Goal: Task Accomplishment & Management: Use online tool/utility

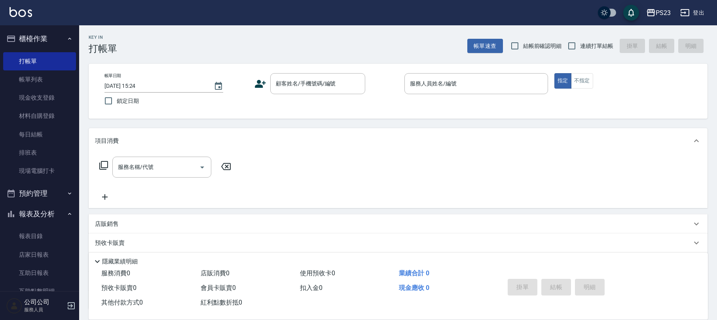
scroll to position [140, 0]
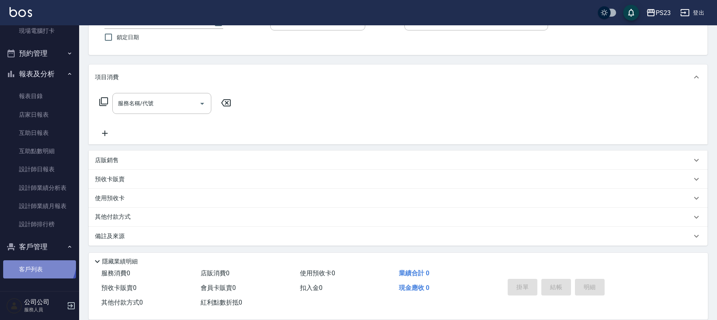
drag, startPoint x: 32, startPoint y: 260, endPoint x: 34, endPoint y: 266, distance: 5.9
click at [32, 262] on link "客戶列表" at bounding box center [39, 269] width 73 height 18
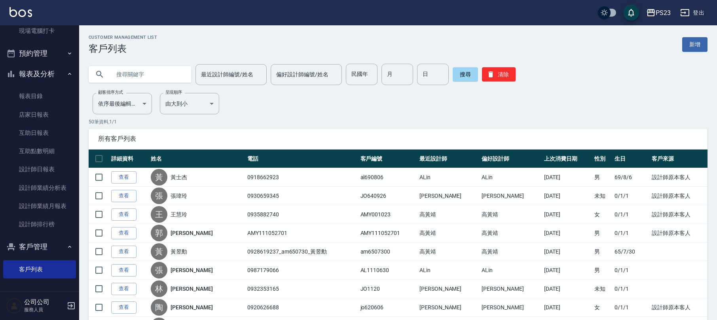
click at [162, 80] on input "text" at bounding box center [148, 74] width 74 height 21
type input "[PERSON_NAME]"
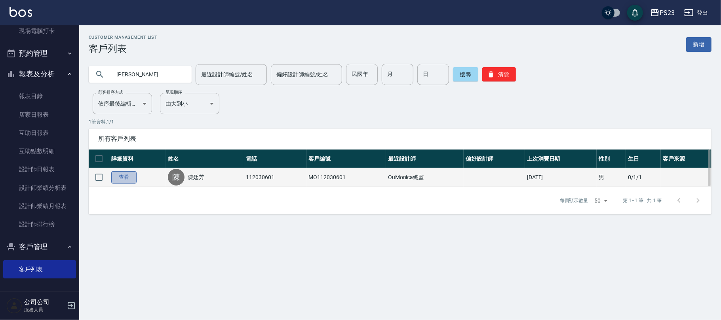
click at [111, 177] on link "查看" at bounding box center [123, 177] width 25 height 12
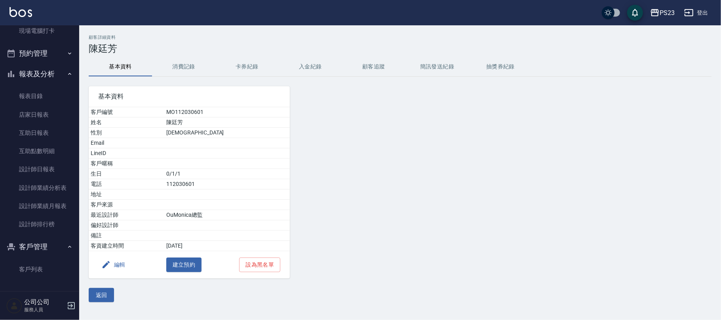
click at [177, 59] on button "消費記錄" at bounding box center [183, 66] width 63 height 19
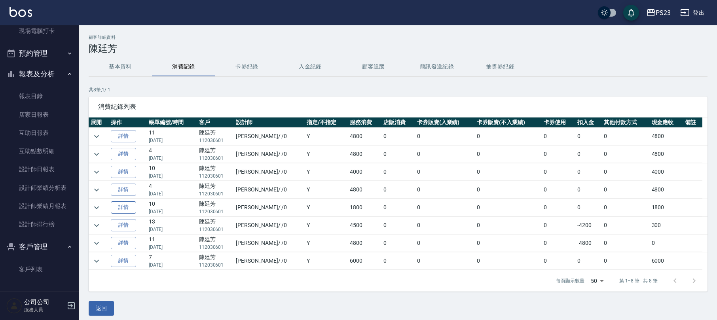
click at [122, 203] on td "詳情" at bounding box center [128, 207] width 38 height 17
click at [122, 204] on link "詳情" at bounding box center [123, 207] width 25 height 12
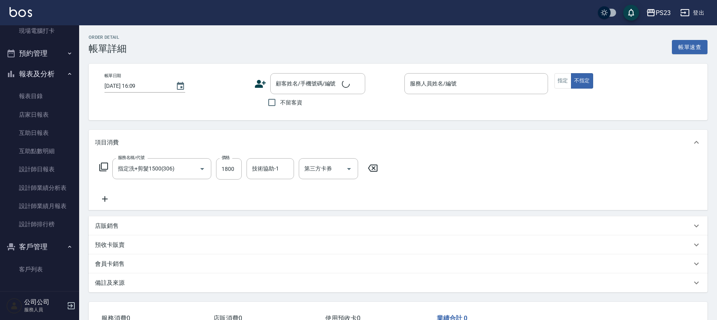
type input "指定洗+剪髮1500(306)"
type input "[DATE] 17:55"
type input "[PERSON_NAME]-0"
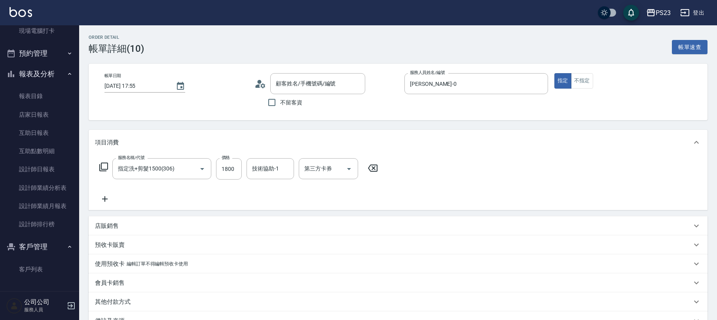
type input "陳廷芳/112030601/MO112030601"
click at [34, 270] on link "客戶列表" at bounding box center [39, 269] width 73 height 18
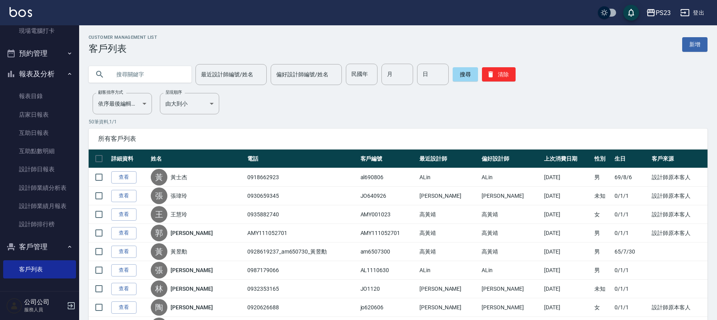
click at [120, 72] on input "text" at bounding box center [148, 74] width 74 height 21
type input "[PERSON_NAME]"
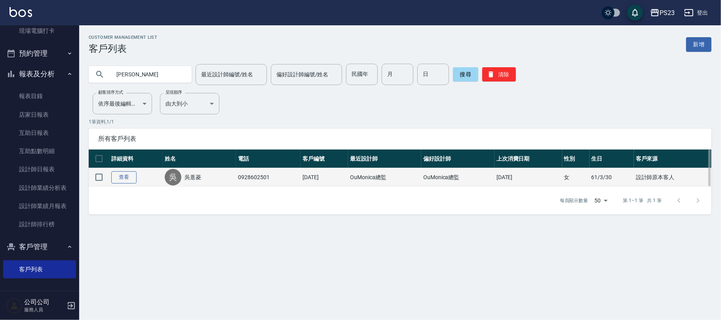
click at [124, 179] on link "查看" at bounding box center [123, 177] width 25 height 12
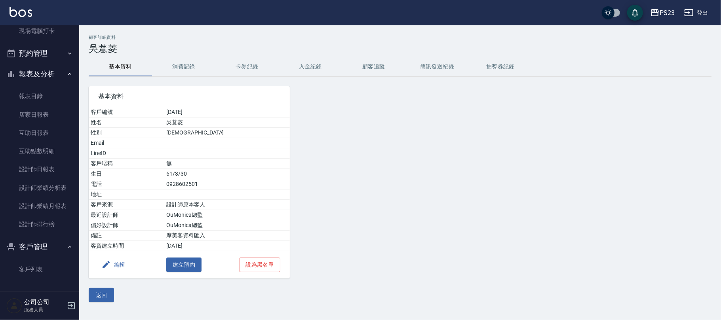
click at [184, 57] on div "顧客詳細資料 [PERSON_NAME]資料 消費記錄 卡券紀錄 入金紀錄 顧客追蹤 簡訊發送紀錄 抽獎券紀錄 基本資料 客戶編號 [DATE] 姓名 吳薏菱…" at bounding box center [400, 169] width 642 height 268
click at [180, 59] on button "消費記錄" at bounding box center [183, 66] width 63 height 19
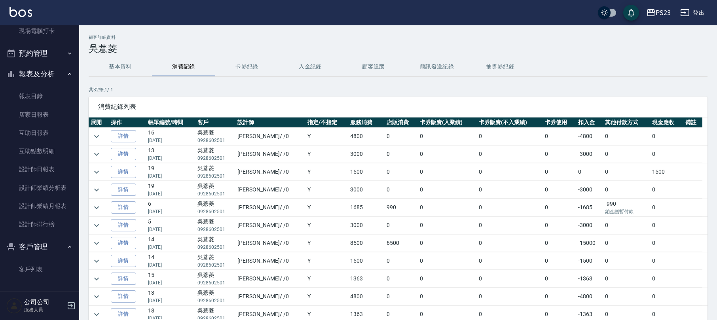
click at [120, 128] on td "詳情" at bounding box center [127, 136] width 37 height 17
click at [116, 135] on link "詳情" at bounding box center [123, 136] width 25 height 12
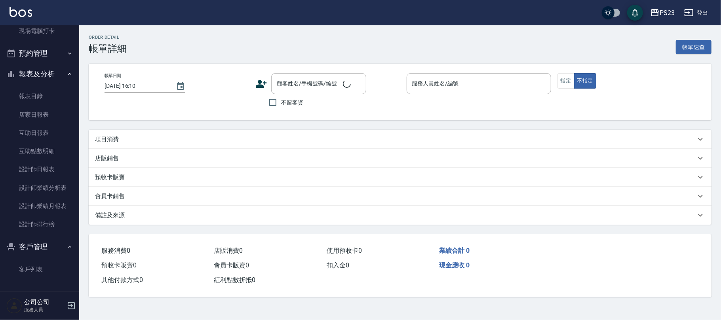
type input "[DATE] 20:14"
type input "[PERSON_NAME]-0"
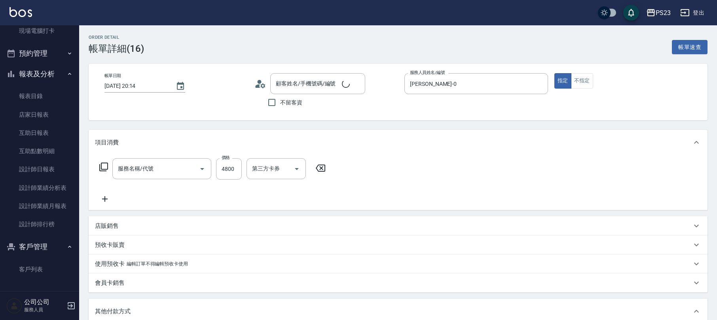
type input "染(401)"
type input "吳薏菱/0928602501/[DATE]"
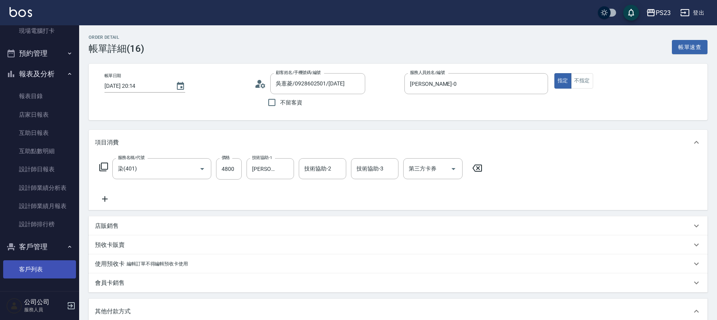
click at [31, 268] on link "客戶列表" at bounding box center [39, 269] width 73 height 18
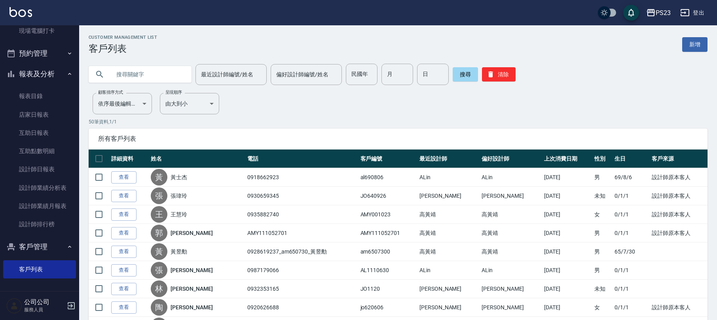
click at [156, 73] on input "text" at bounding box center [148, 74] width 74 height 21
type input "[PERSON_NAME]"
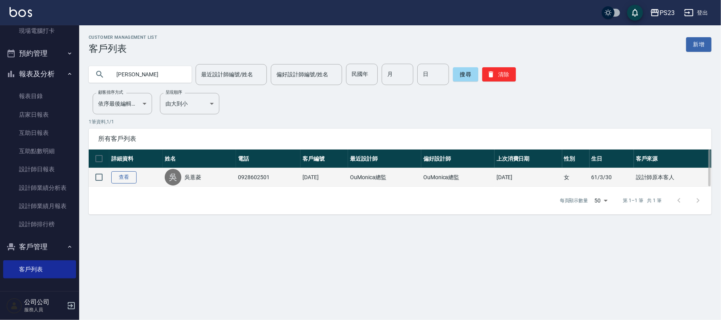
click at [122, 181] on link "查看" at bounding box center [123, 177] width 25 height 12
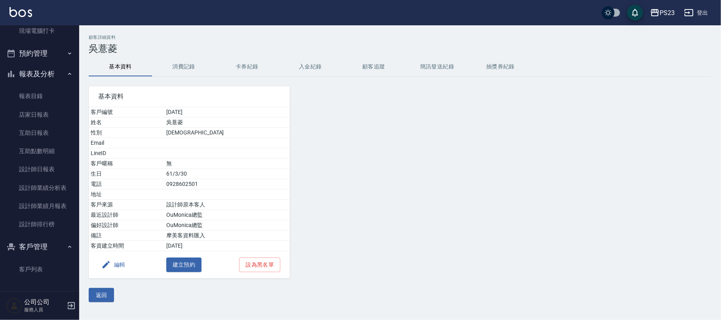
click at [187, 65] on button "消費記錄" at bounding box center [183, 66] width 63 height 19
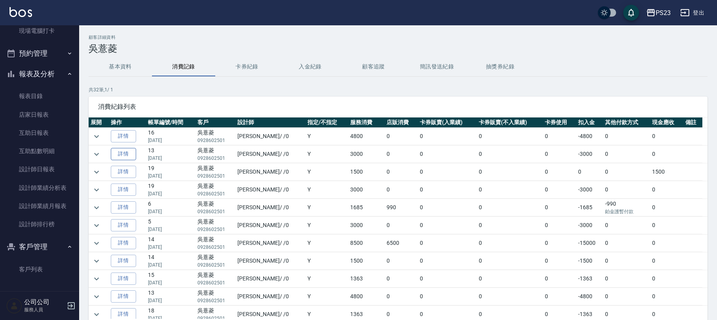
click at [124, 149] on link "詳情" at bounding box center [123, 154] width 25 height 12
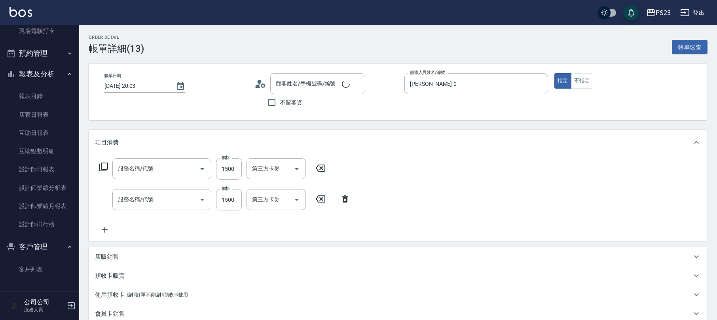
type input "[DATE] 20:03"
type input "[PERSON_NAME]-0"
type input "中草藥2000(628)"
type input "指定洗+剪髮1500(306)"
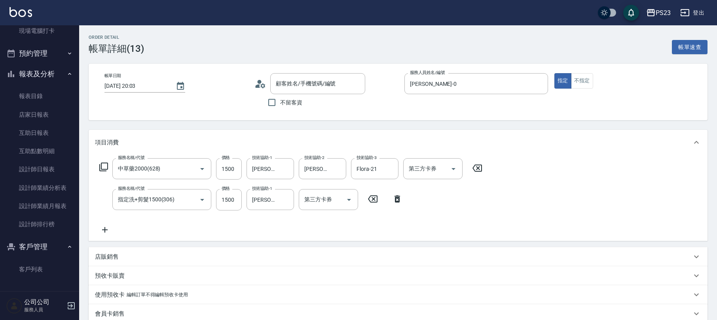
type input "吳薏菱/0928602501/[DATE]"
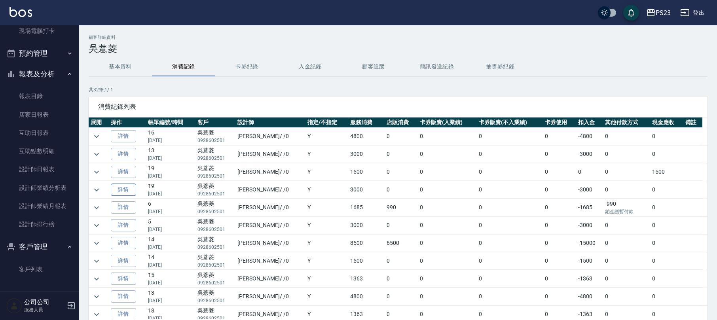
click at [131, 192] on link "詳情" at bounding box center [123, 190] width 25 height 12
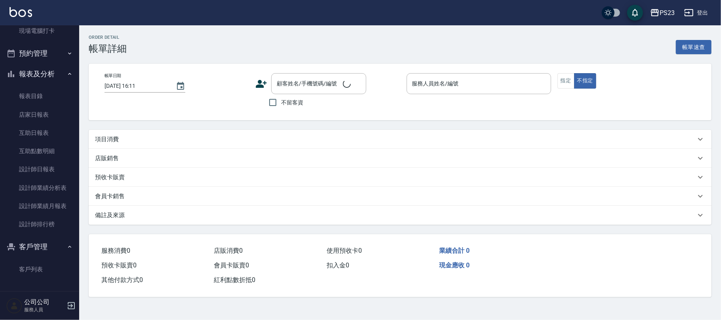
type input "[DATE] 18:38"
type input "[PERSON_NAME]-0"
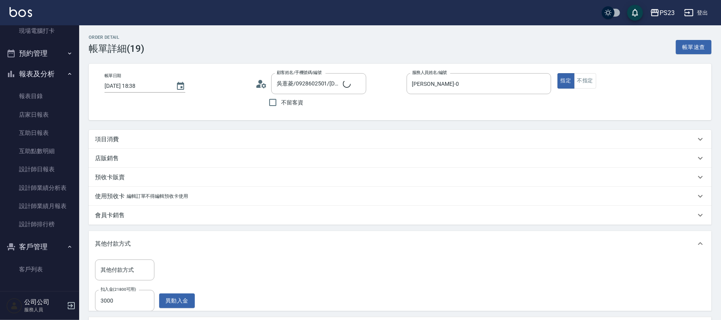
type input "吳薏菱/0928602501/[DATE]"
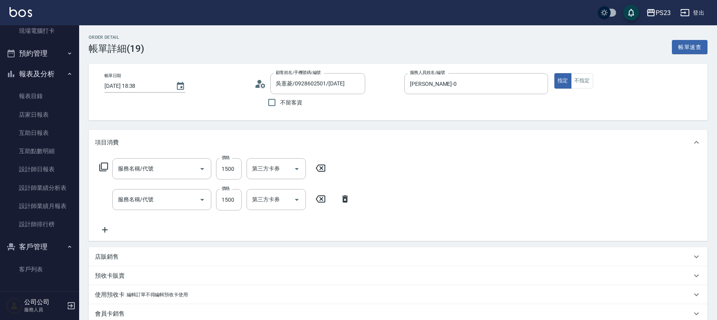
type input "中草藥2000(628)"
type input "指定洗+剪髮1500(306)"
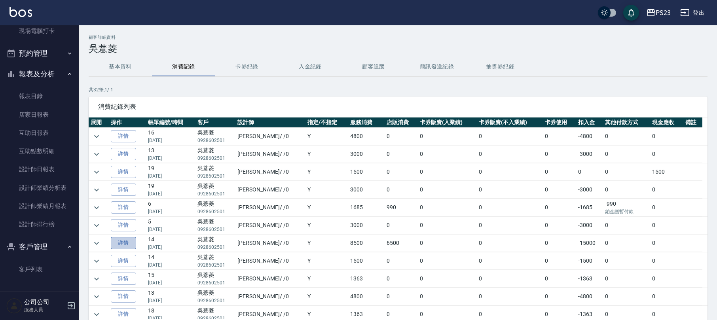
click at [127, 245] on link "詳情" at bounding box center [123, 243] width 25 height 12
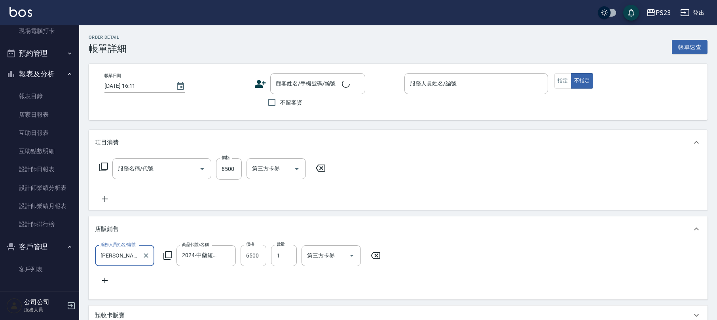
type input "[DATE] 18:55"
type input "[PERSON_NAME]-0"
type input "套餐燙+染A餐(214)"
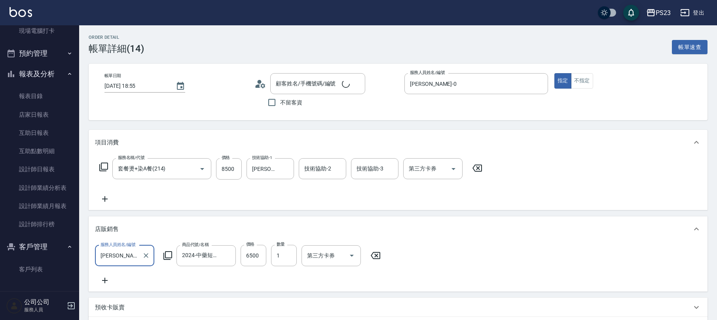
type input "吳薏菱/0928602501/[DATE]"
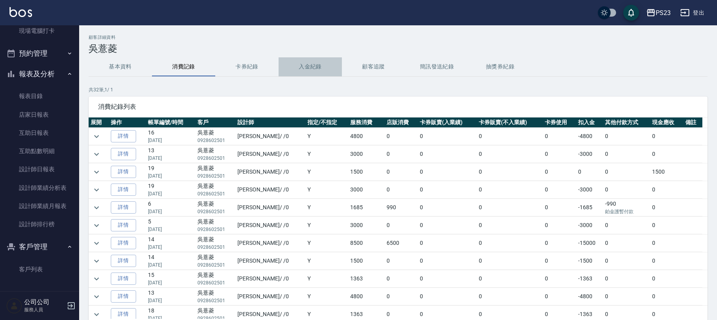
click at [308, 70] on button "入金紀錄" at bounding box center [310, 66] width 63 height 19
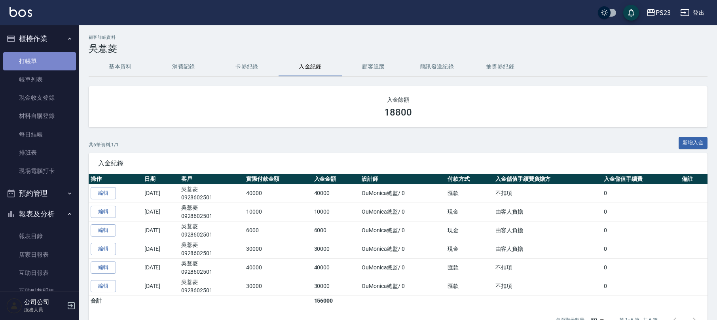
click at [46, 61] on link "打帳單" at bounding box center [39, 61] width 73 height 18
